Goal: Transaction & Acquisition: Download file/media

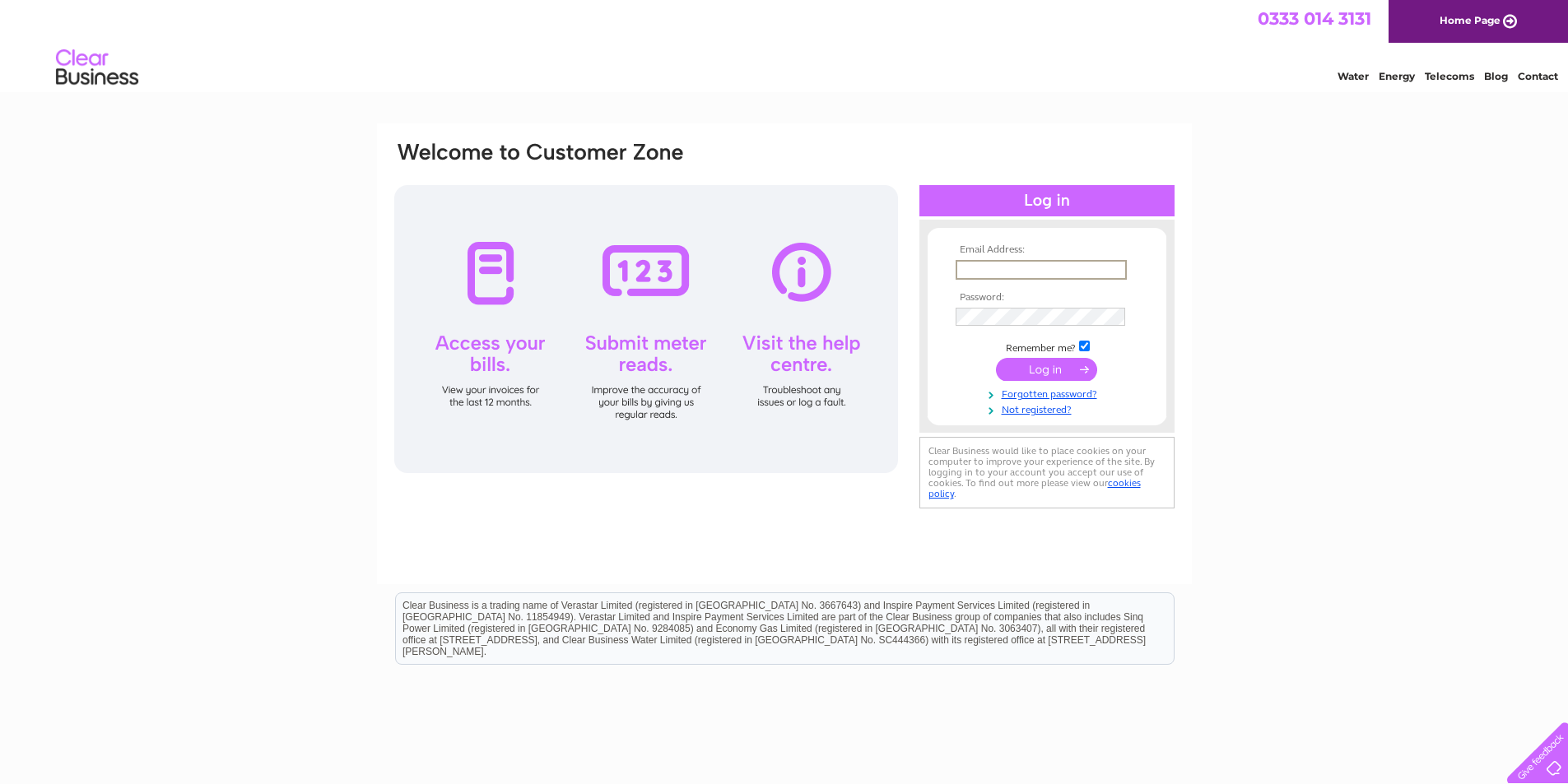
click at [1044, 268] on input "text" at bounding box center [1041, 270] width 171 height 20
type input "mahmoodsaleem@hotmail.co.uk"
click at [1047, 364] on input "submit" at bounding box center [1047, 369] width 101 height 23
click at [1056, 366] on input "submit" at bounding box center [1047, 368] width 101 height 23
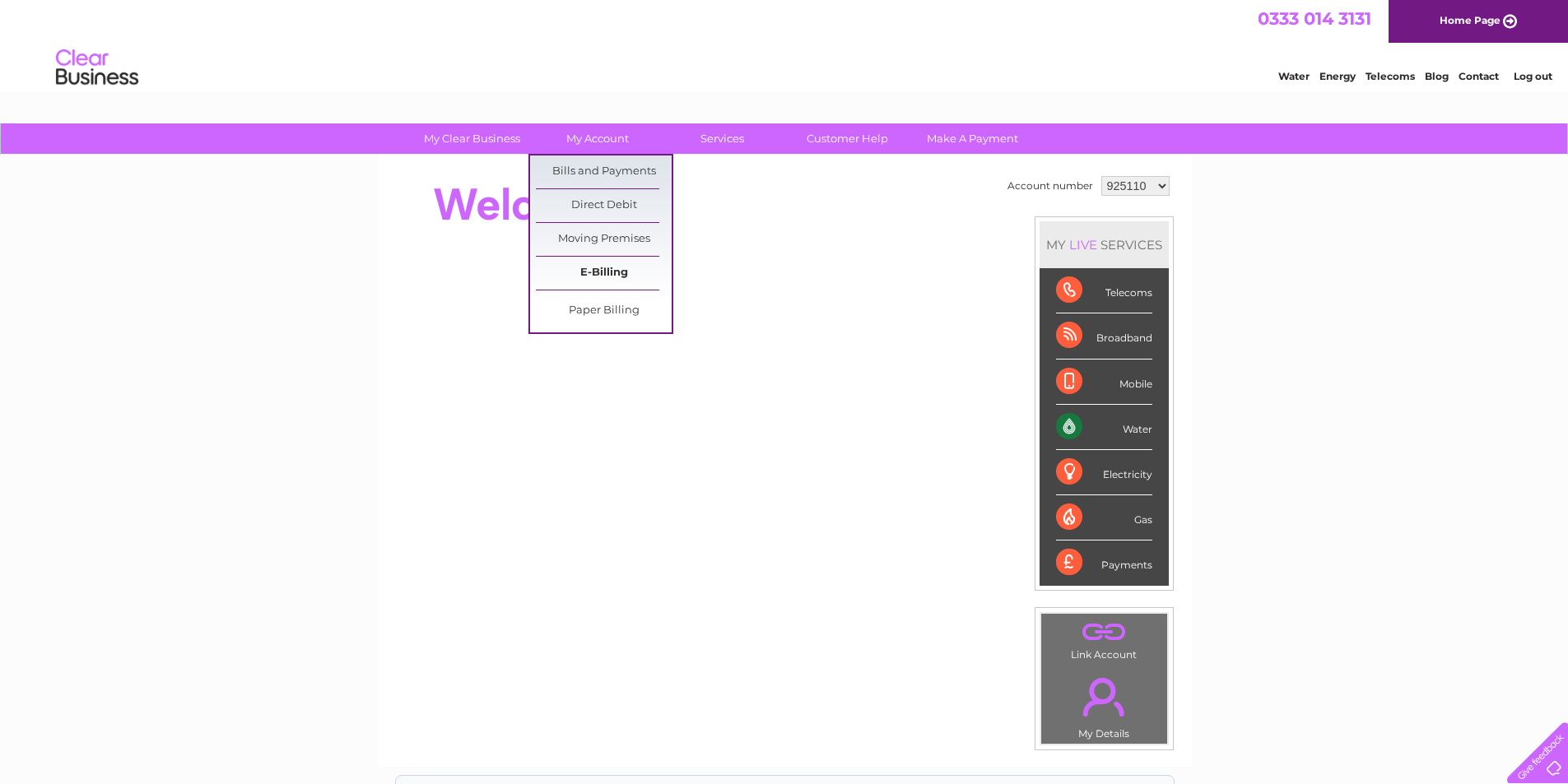
click at [591, 269] on link "E-Billing" at bounding box center [603, 273] width 136 height 33
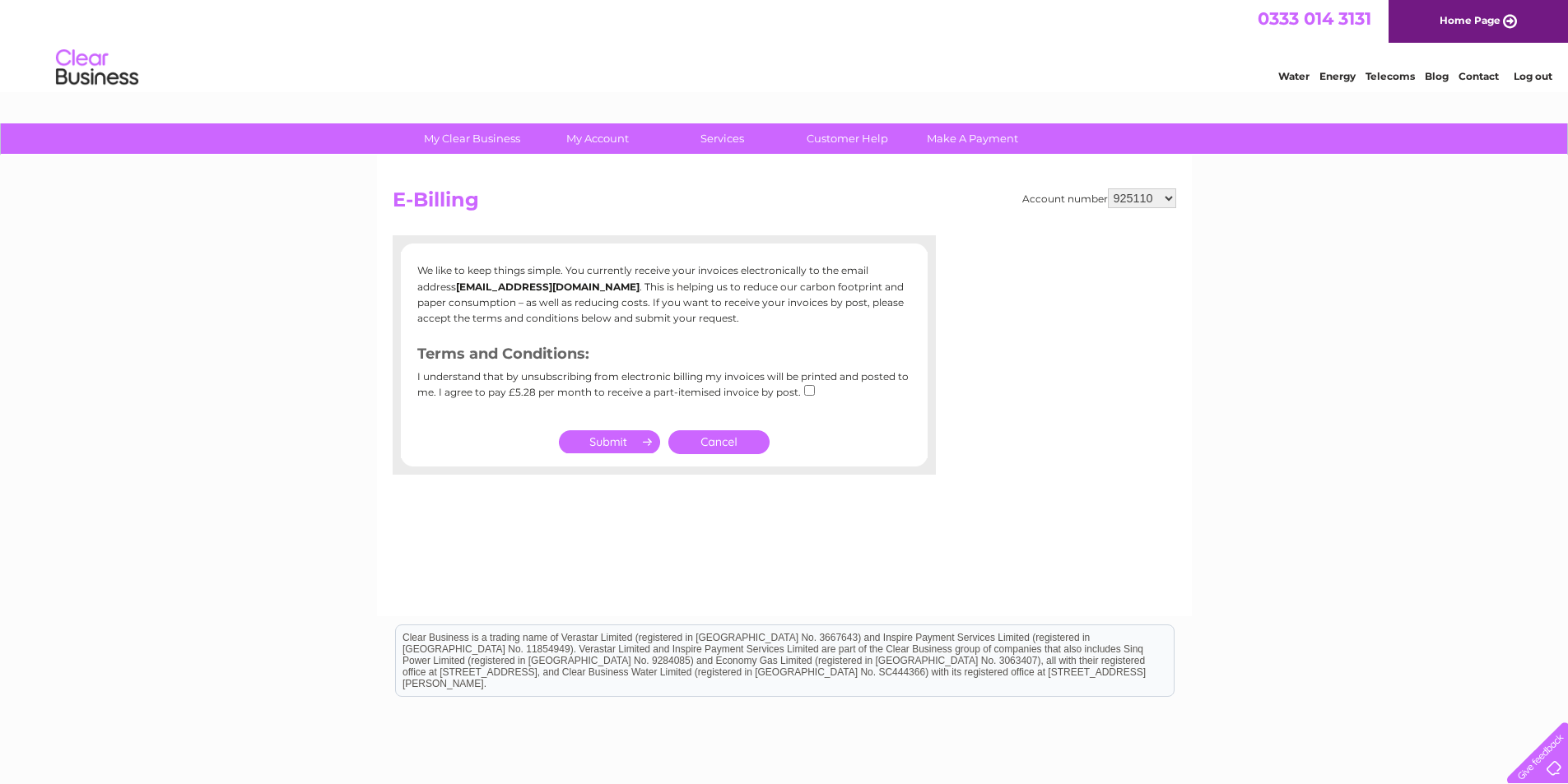
click at [717, 442] on link "Cancel" at bounding box center [719, 442] width 101 height 23
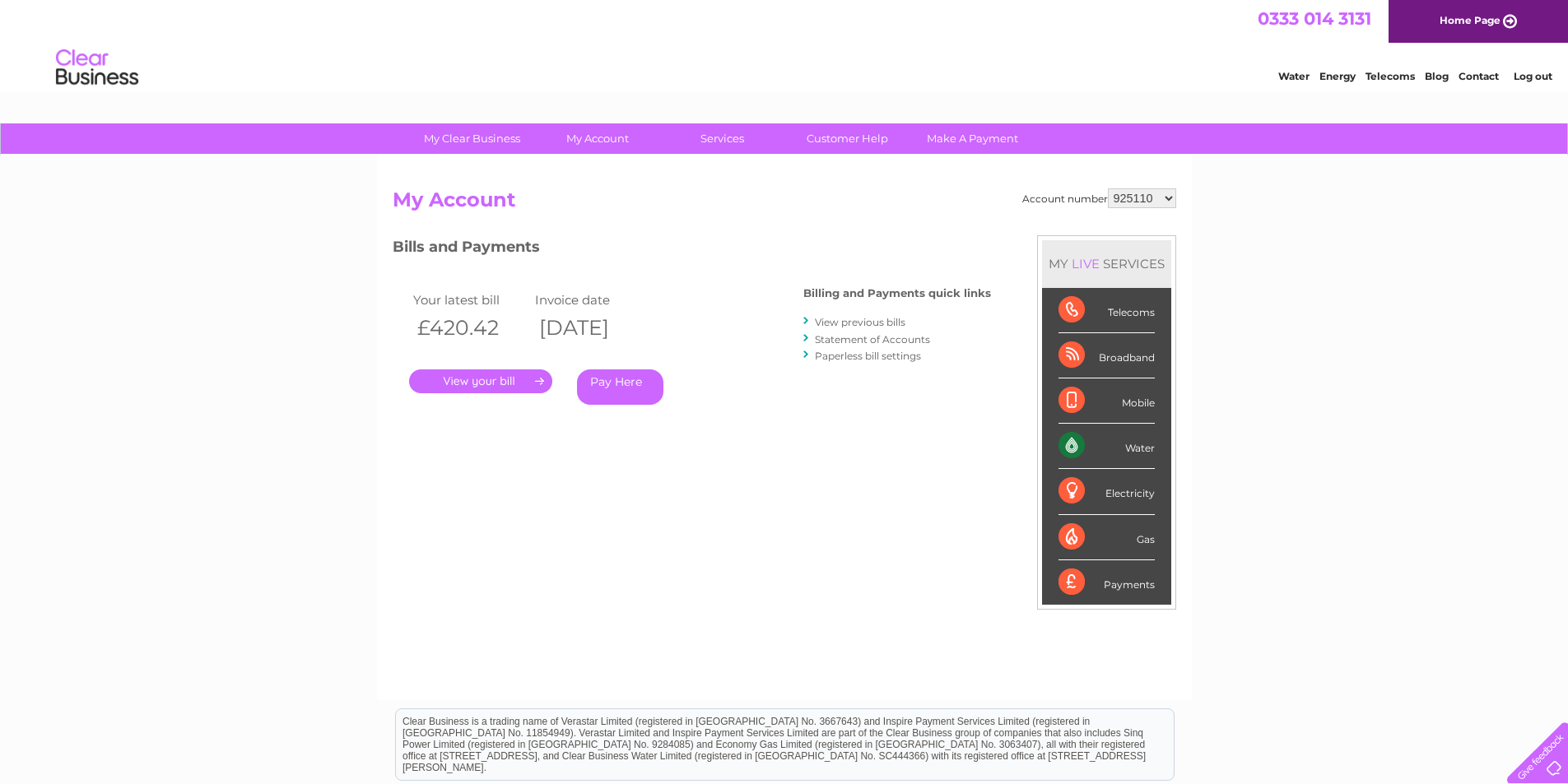
click at [509, 381] on link "." at bounding box center [481, 381] width 143 height 23
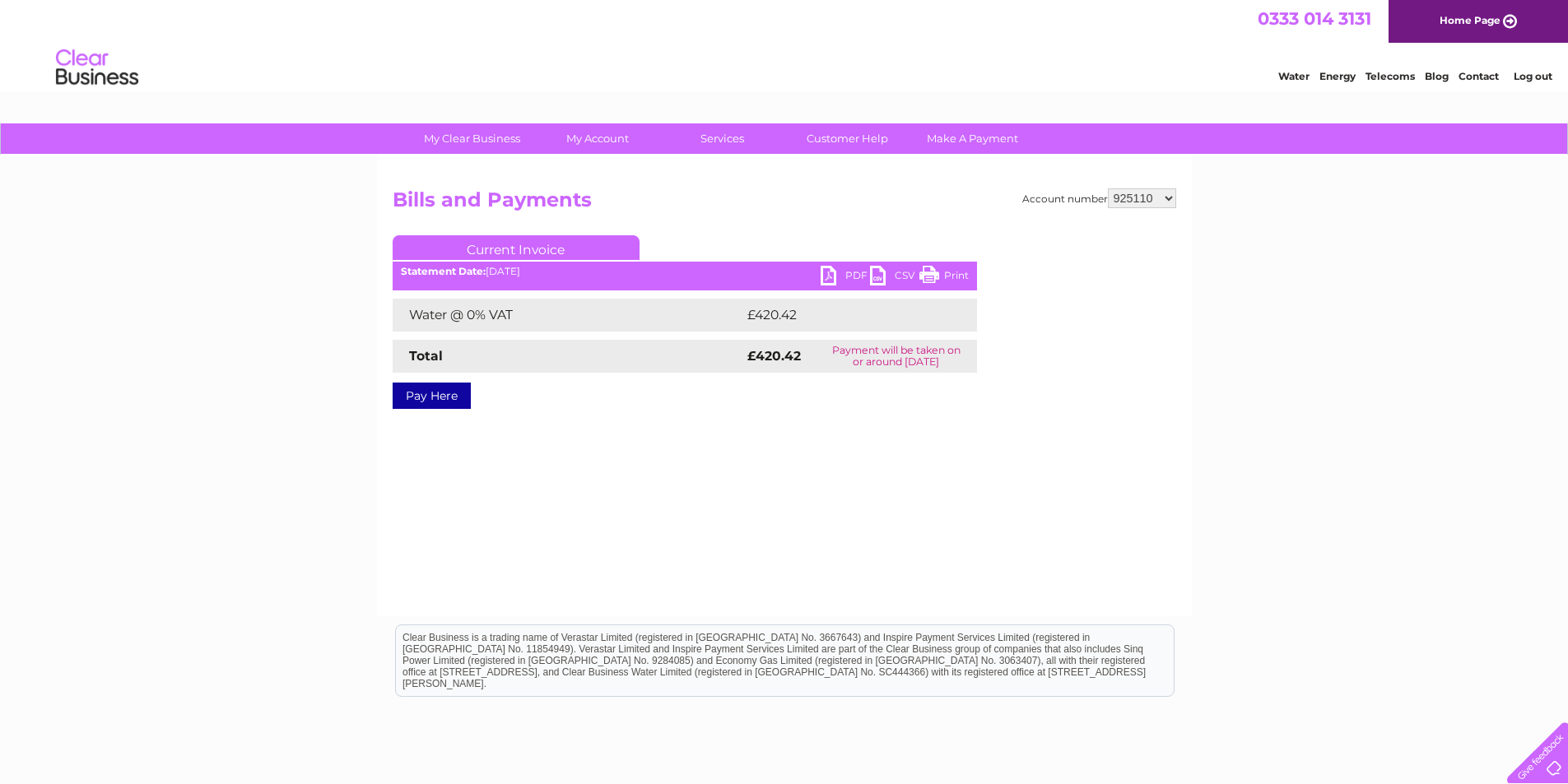
click at [849, 270] on link "PDF" at bounding box center [845, 278] width 50 height 23
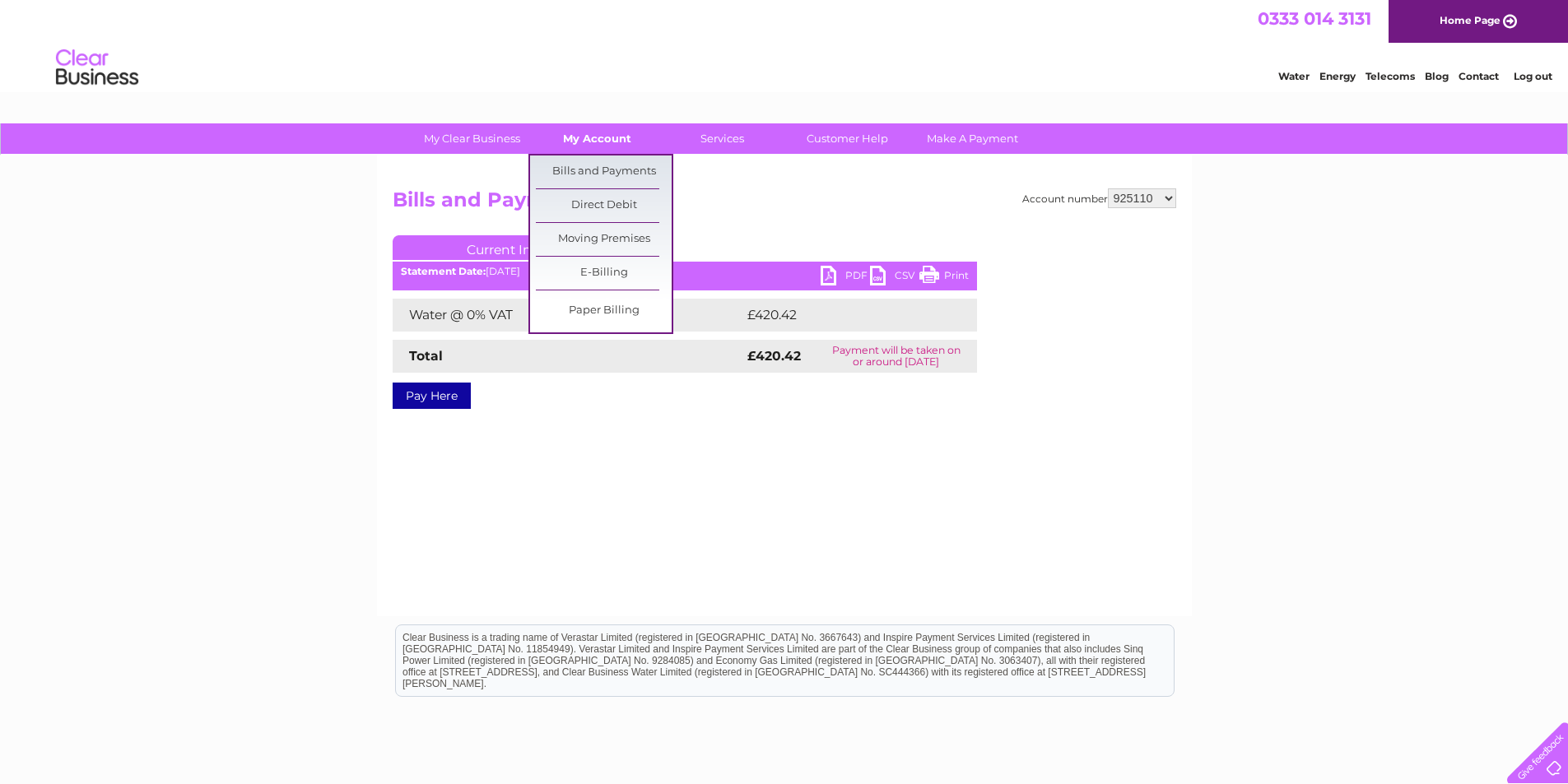
click at [622, 140] on link "My Account" at bounding box center [597, 139] width 136 height 31
click at [591, 269] on link "E-Billing" at bounding box center [603, 273] width 136 height 33
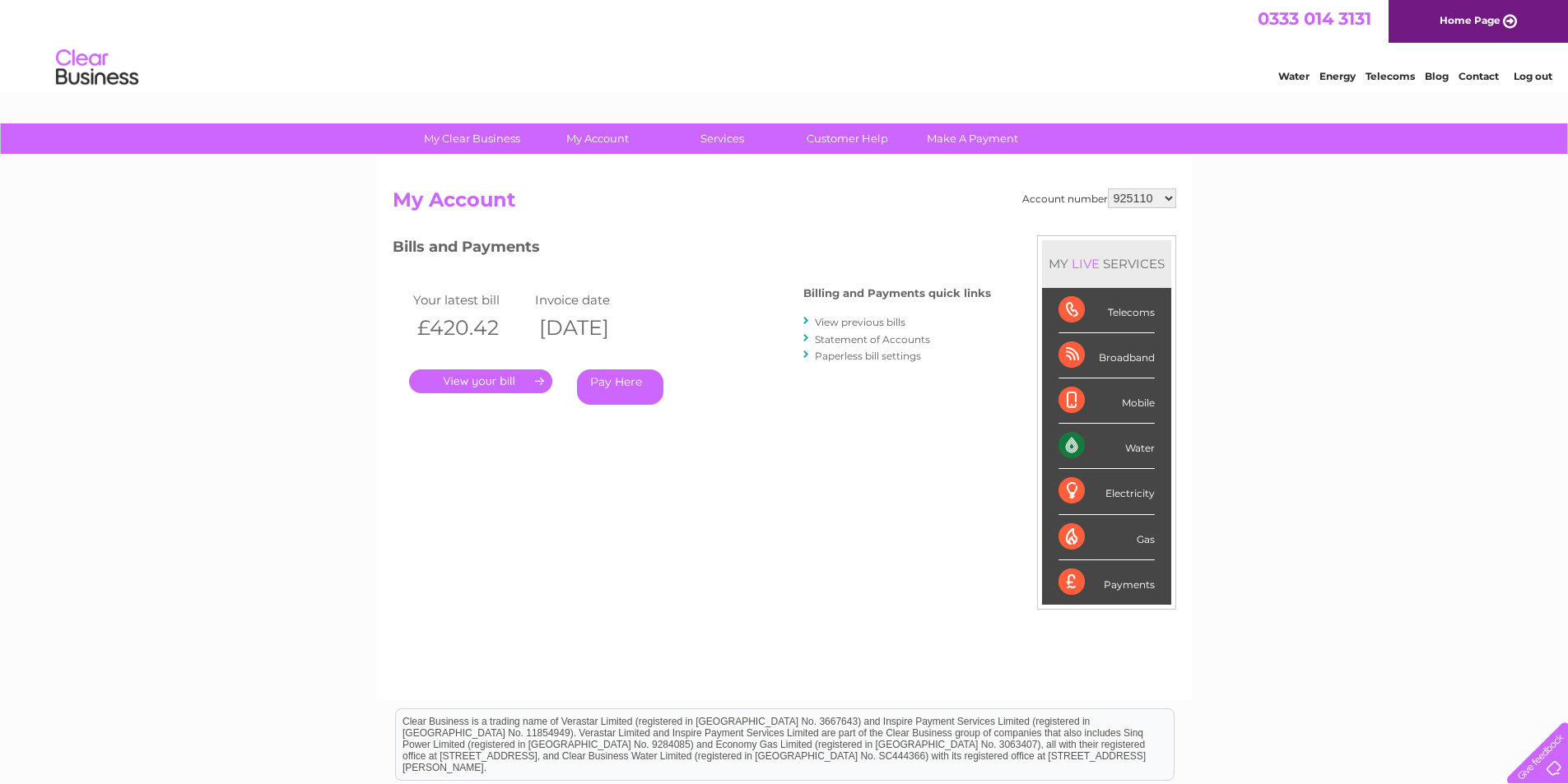
click at [885, 321] on link "View previous bills" at bounding box center [860, 323] width 90 height 13
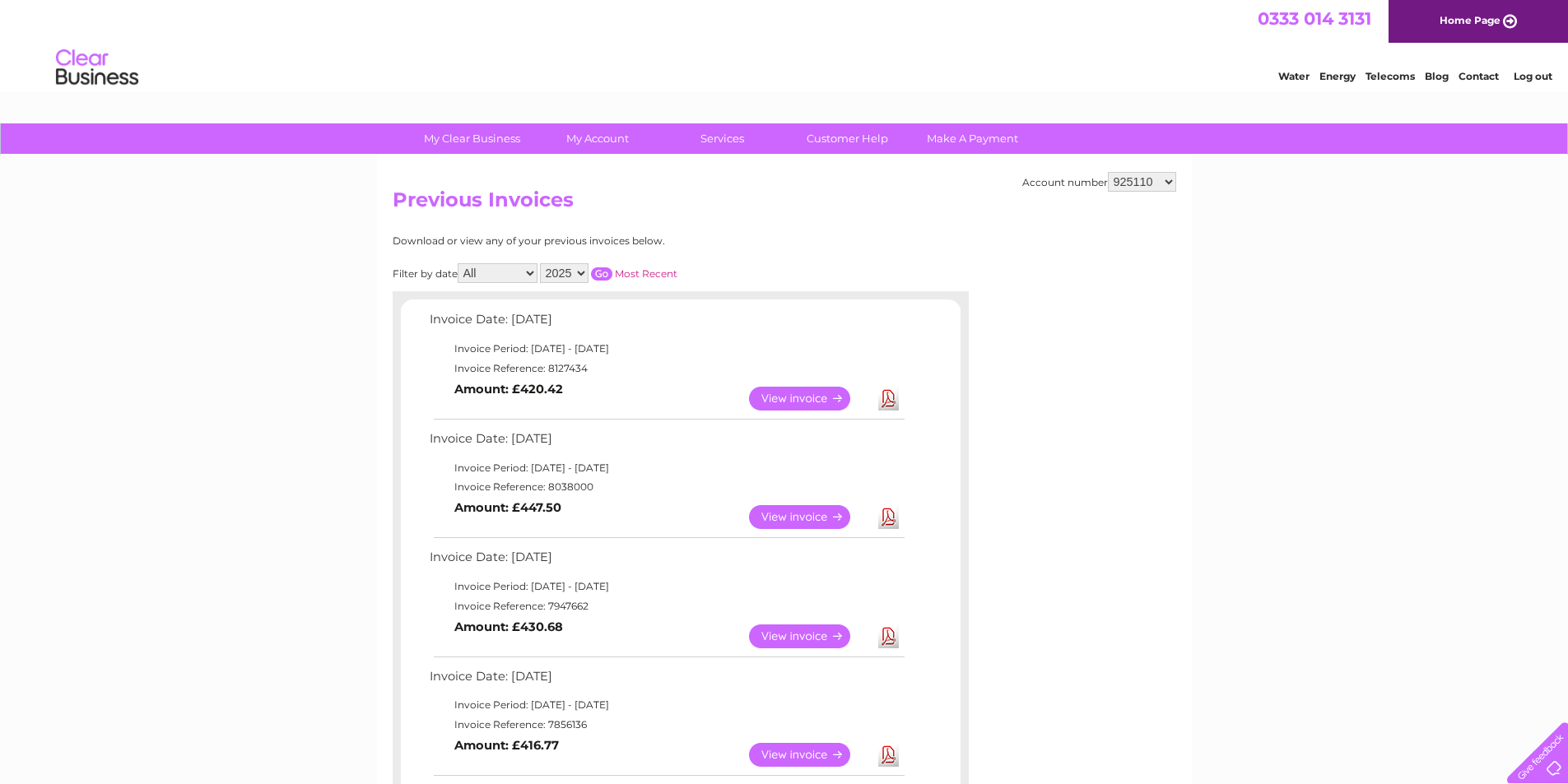
click at [891, 518] on link "Download" at bounding box center [888, 517] width 21 height 23
click at [829, 635] on link "View" at bounding box center [810, 636] width 121 height 23
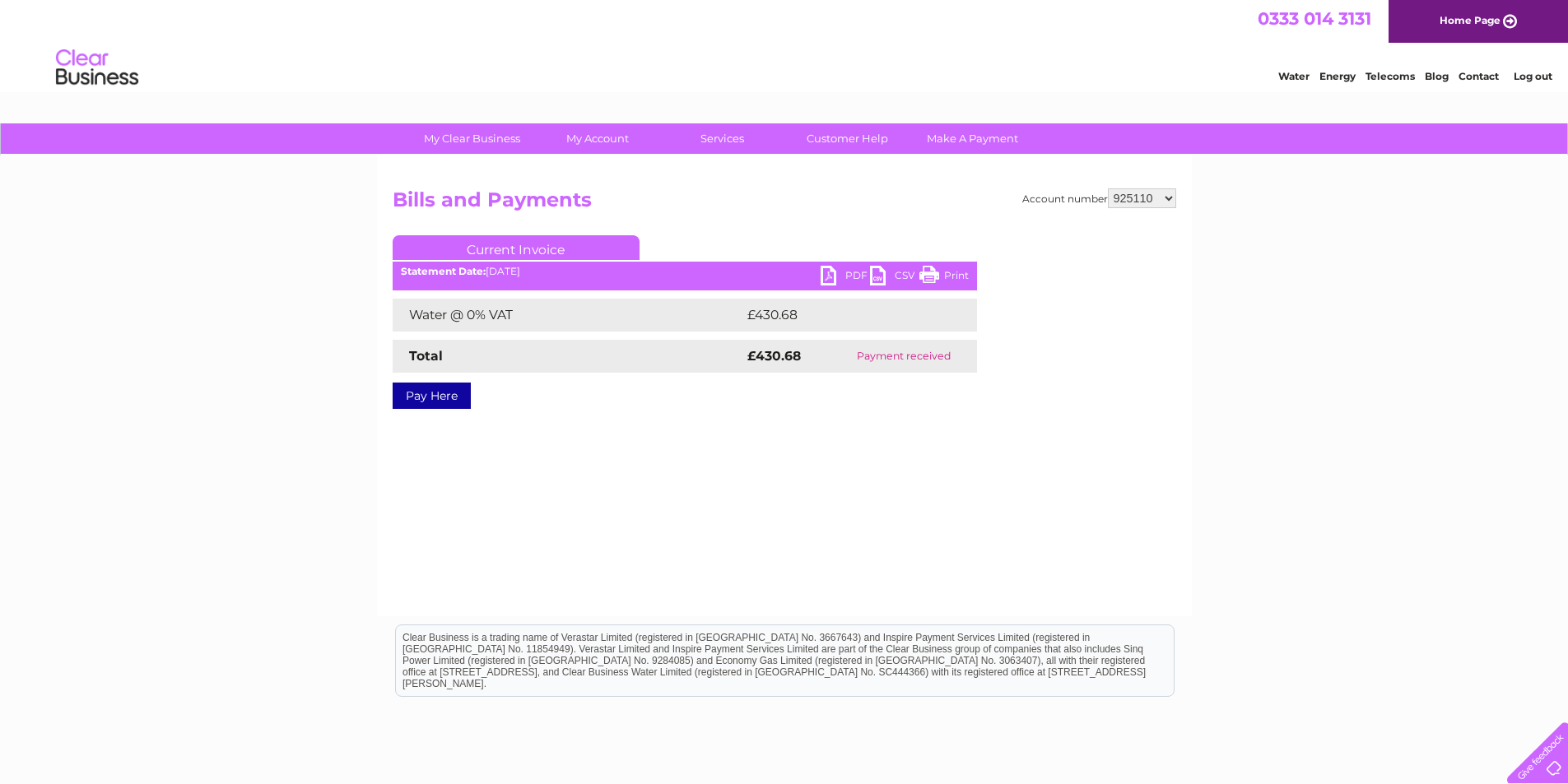
drag, startPoint x: 955, startPoint y: 278, endPoint x: 1281, endPoint y: 45, distance: 400.7
click at [955, 278] on link "Print" at bounding box center [944, 278] width 50 height 23
click at [843, 269] on link "PDF" at bounding box center [845, 278] width 50 height 23
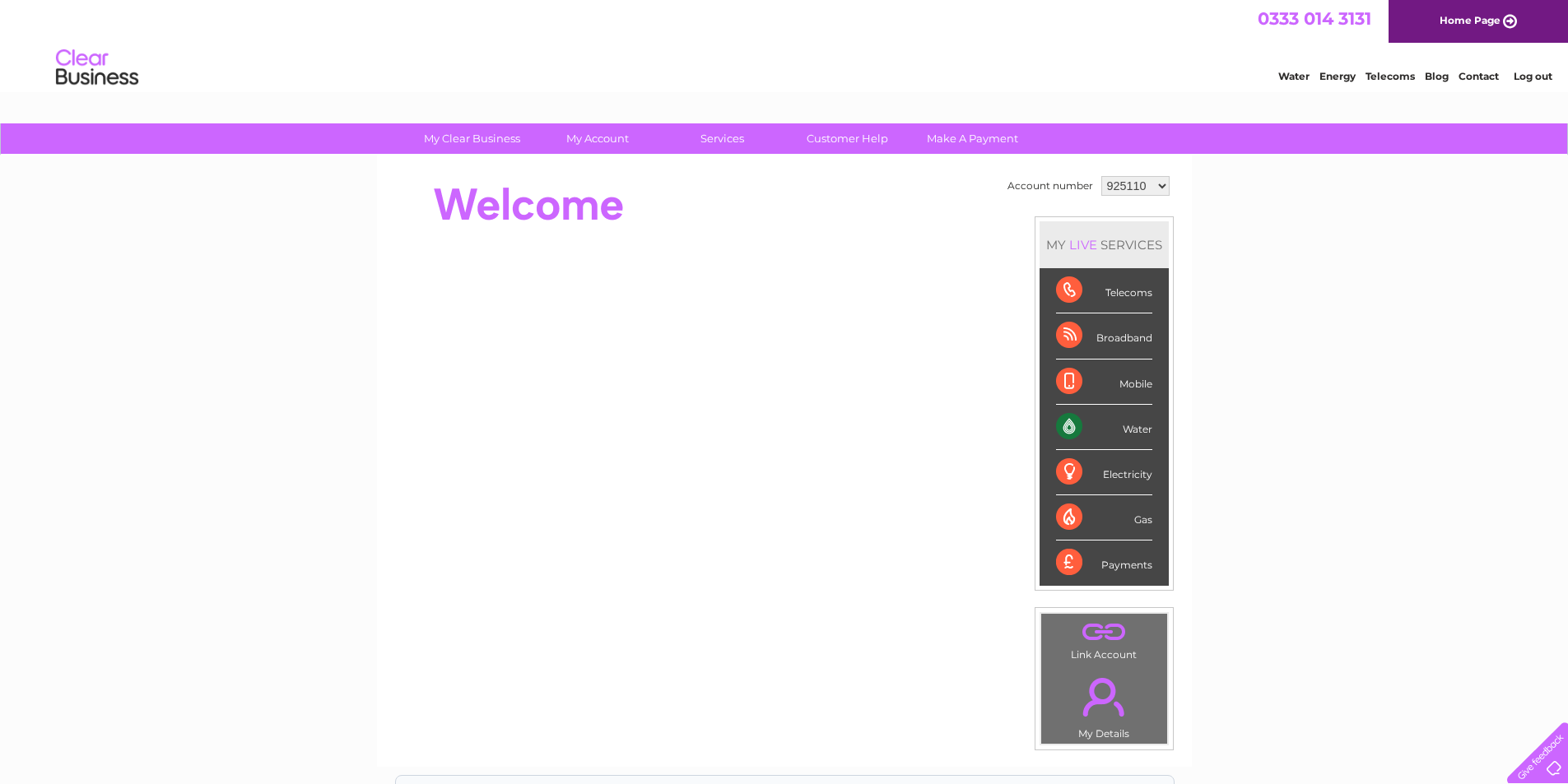
click at [1155, 183] on select "925110 1131680" at bounding box center [1136, 186] width 69 height 20
select select "1131680"
click at [1102, 176] on select "925110 1131680" at bounding box center [1136, 186] width 69 height 20
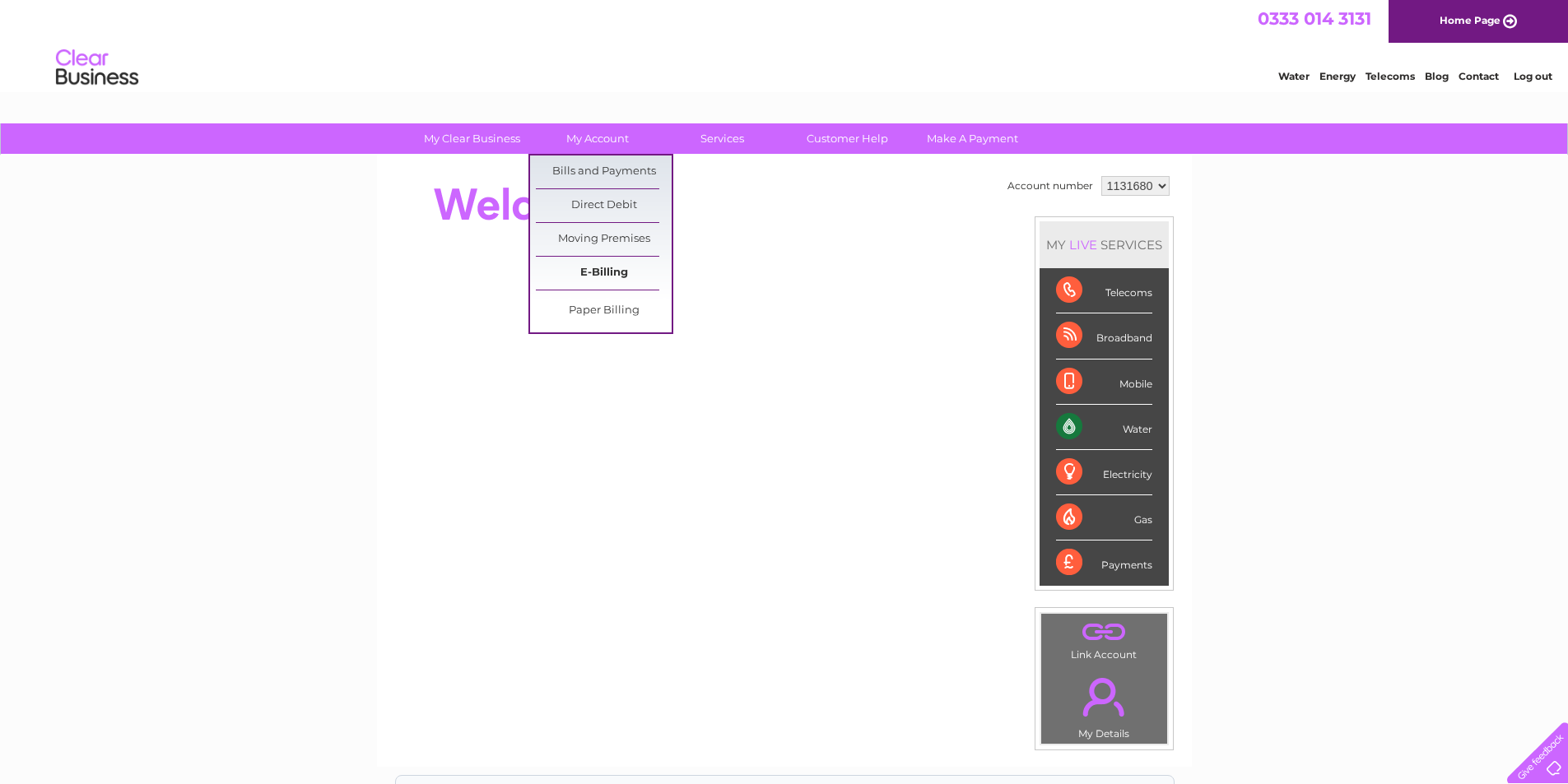
click at [601, 269] on link "E-Billing" at bounding box center [603, 273] width 136 height 33
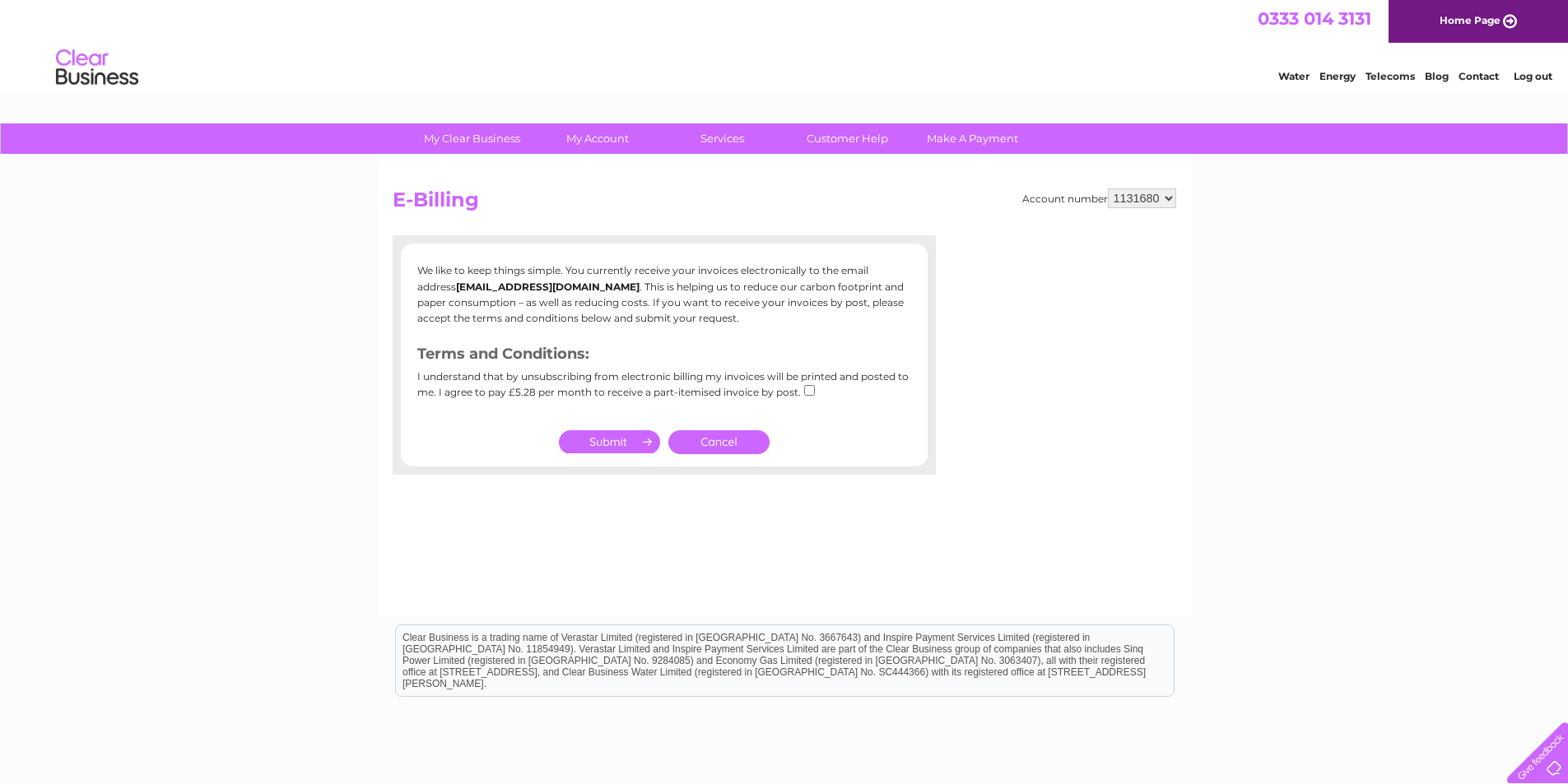
click at [722, 442] on link "Cancel" at bounding box center [719, 442] width 101 height 23
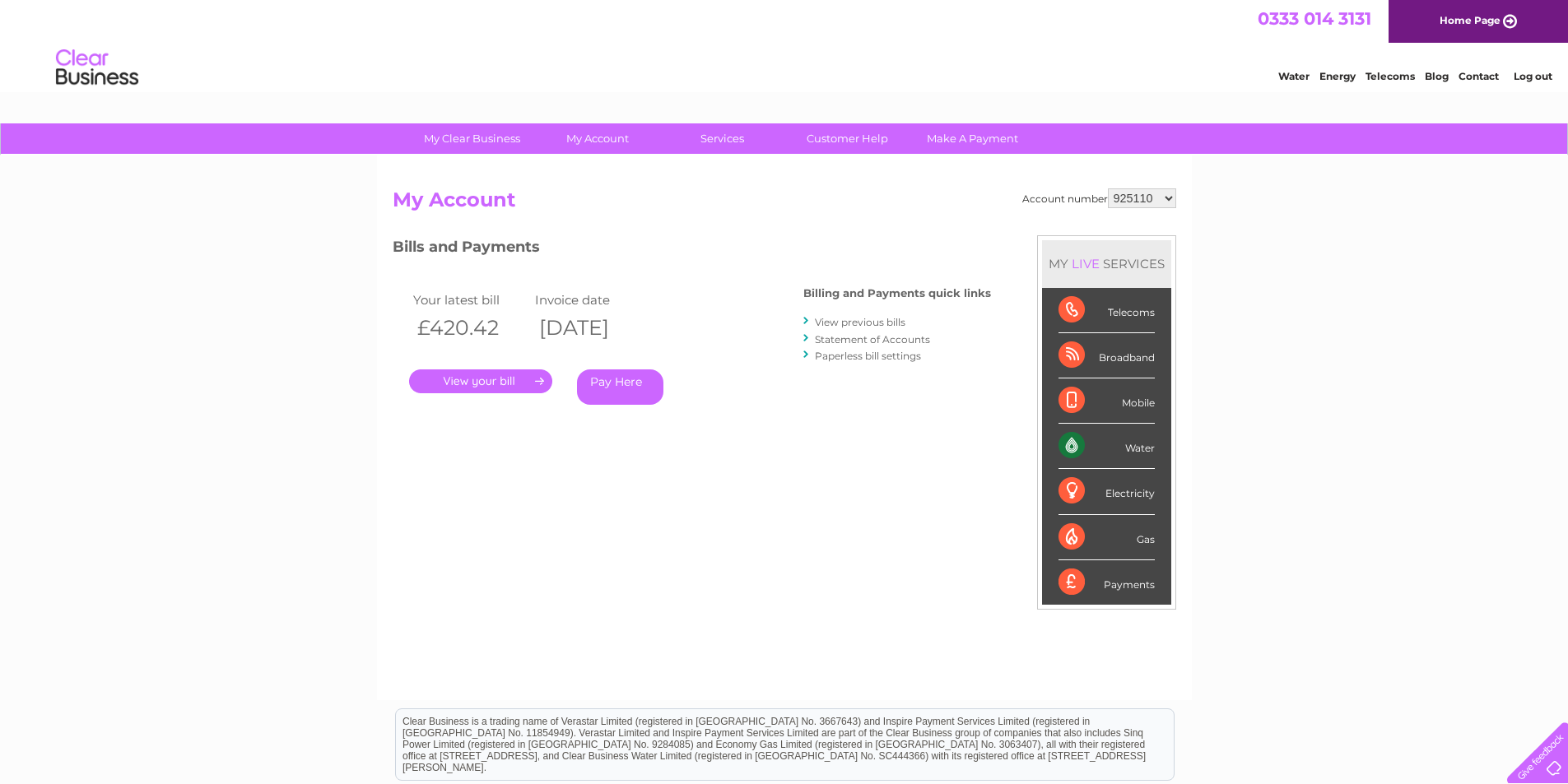
click at [497, 378] on link "." at bounding box center [481, 381] width 143 height 23
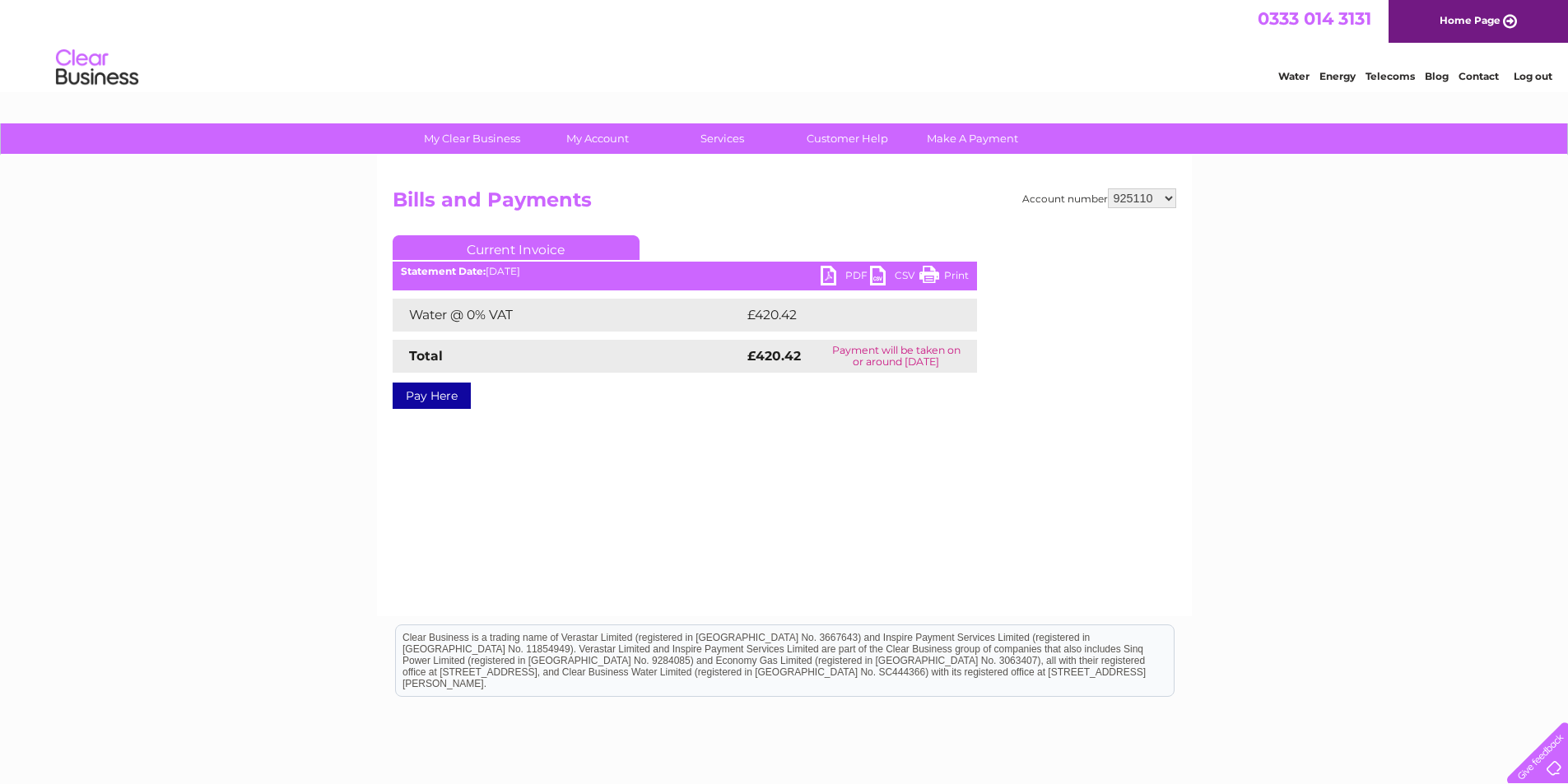
click at [846, 269] on link "PDF" at bounding box center [845, 278] width 50 height 23
click at [1167, 195] on select "925110 1131680" at bounding box center [1142, 198] width 69 height 20
select select "1131680"
click at [1109, 188] on select "925110 1131680" at bounding box center [1142, 198] width 69 height 20
click at [837, 269] on link "PDF" at bounding box center [845, 278] width 50 height 23
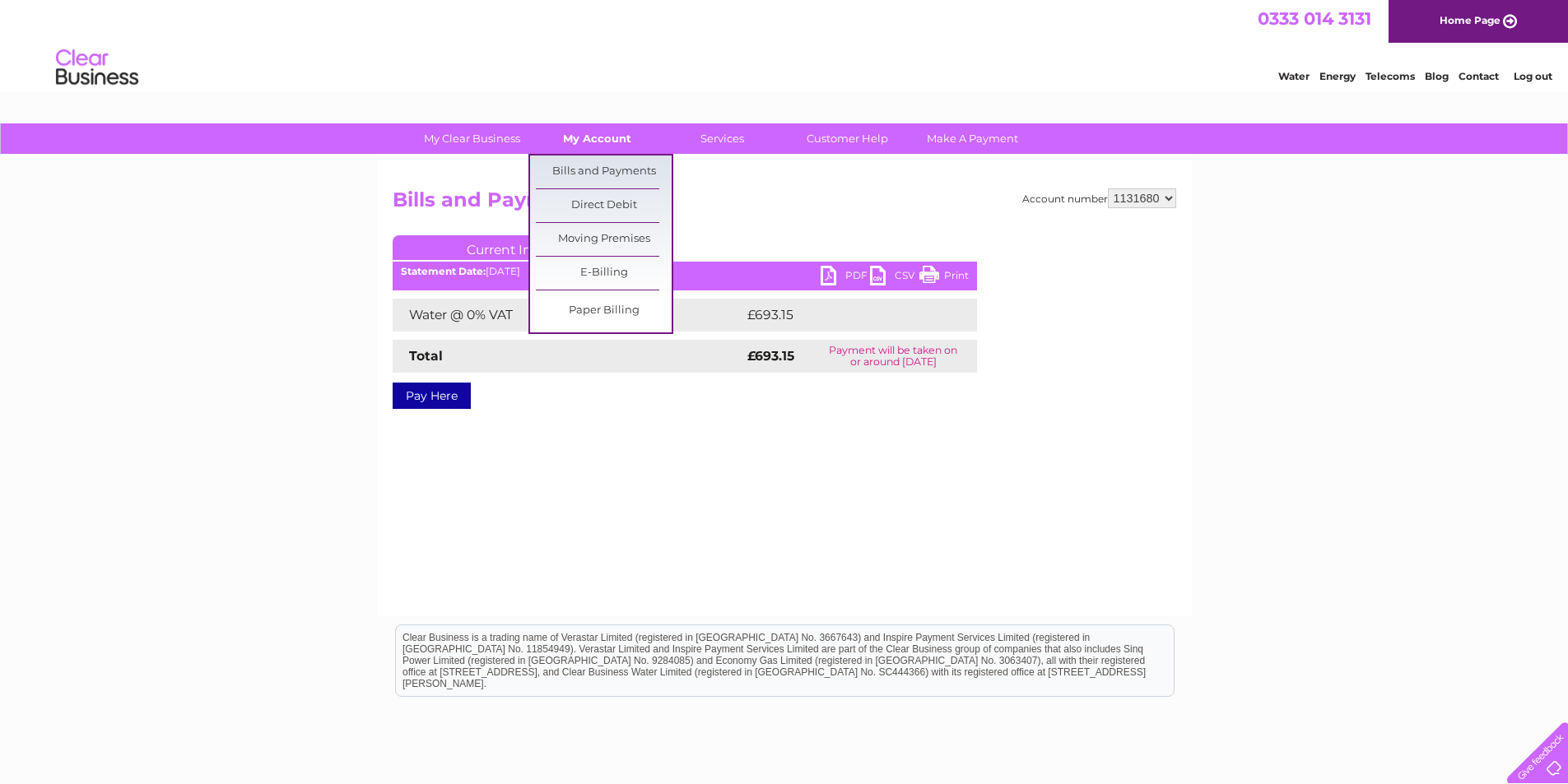
click at [594, 139] on link "My Account" at bounding box center [597, 139] width 136 height 31
click at [578, 275] on link "E-Billing" at bounding box center [603, 273] width 136 height 33
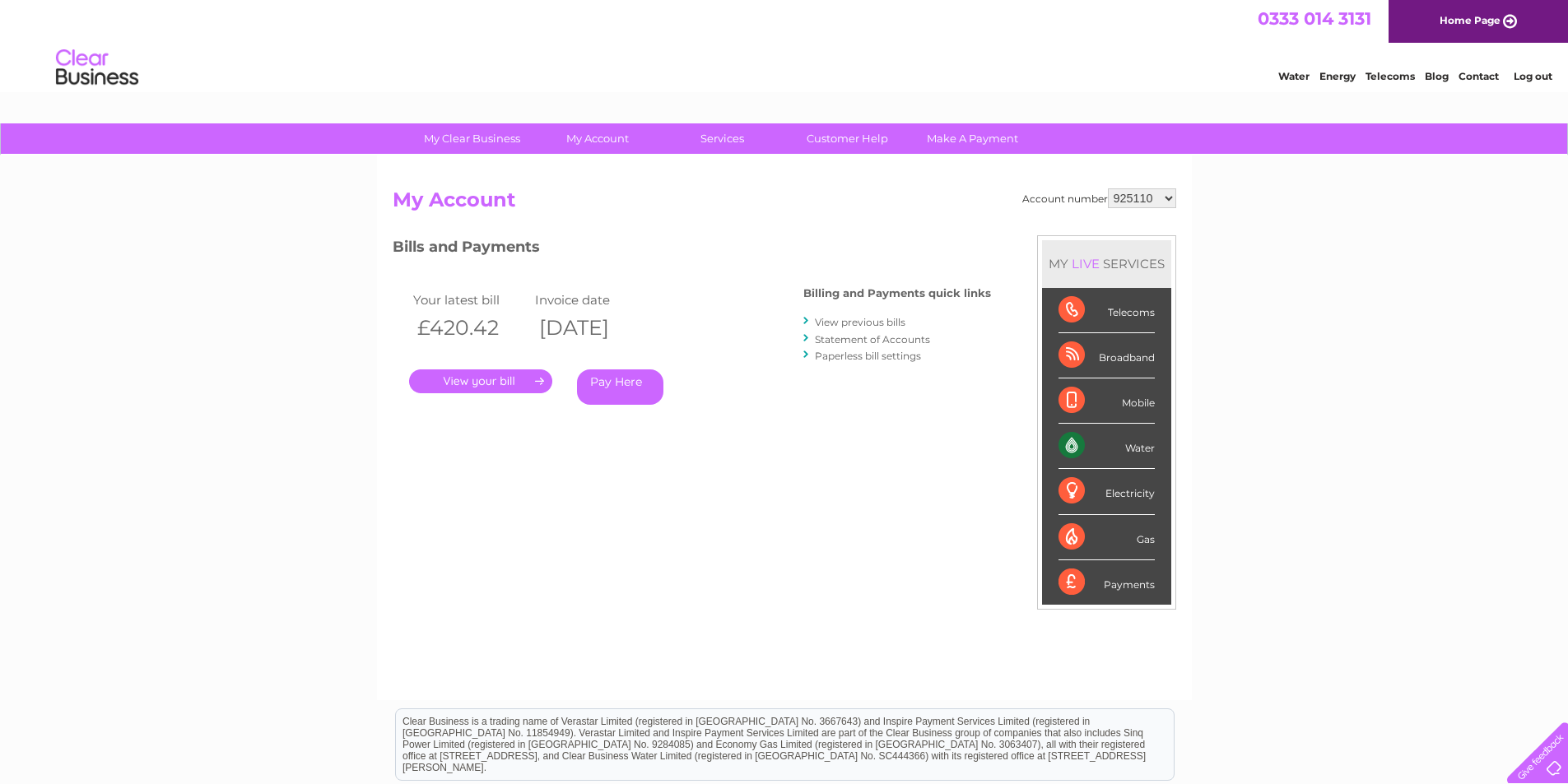
click at [1164, 196] on select "925110 1131680" at bounding box center [1142, 198] width 69 height 20
select select "1131680"
click at [1109, 188] on select "925110 1131680" at bounding box center [1142, 198] width 69 height 20
click at [865, 322] on link "View previous bills" at bounding box center [860, 323] width 90 height 13
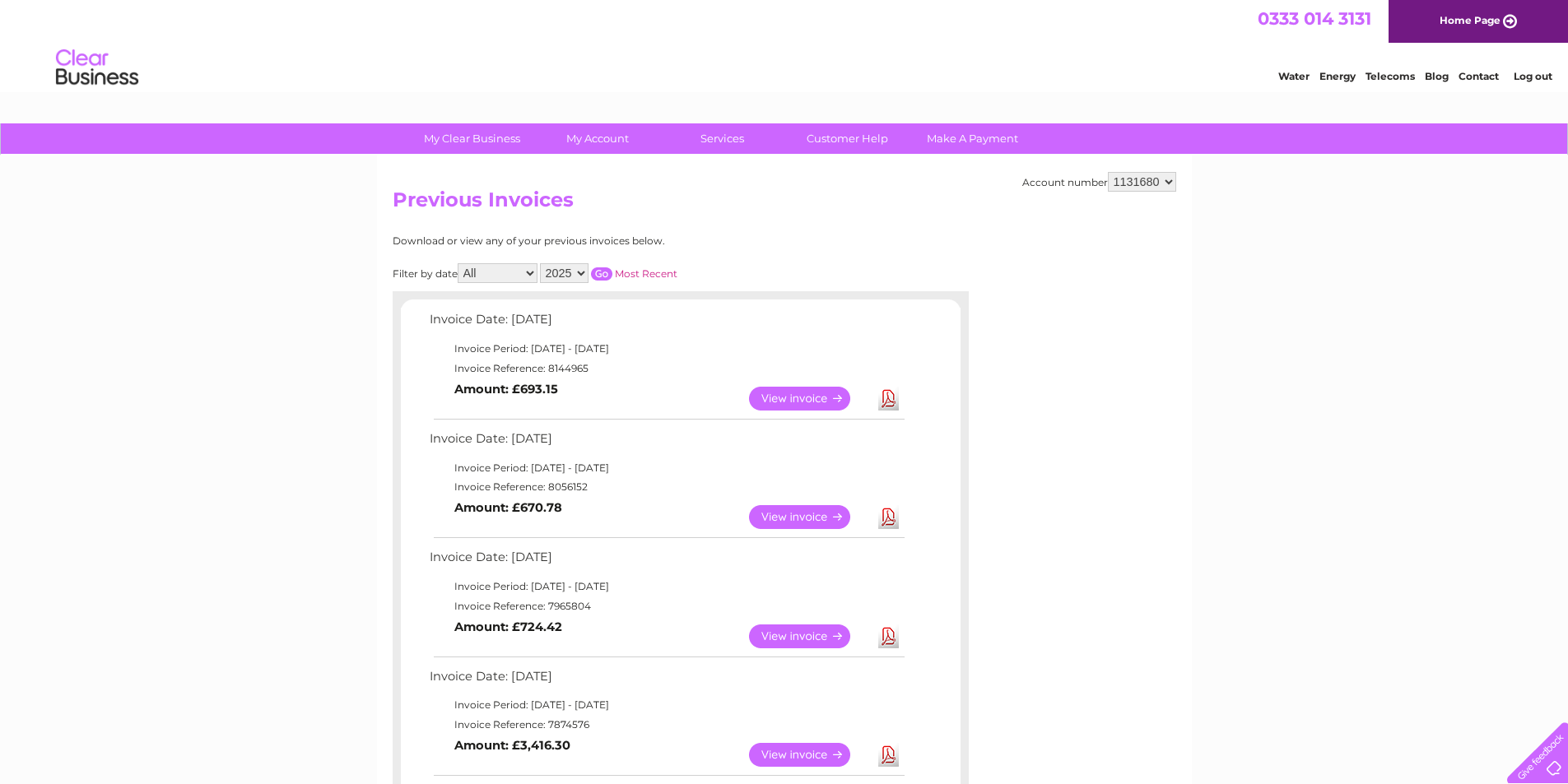
click at [888, 514] on link "Download" at bounding box center [888, 517] width 21 height 23
click at [888, 634] on link "Download" at bounding box center [888, 636] width 21 height 23
